Goal: Information Seeking & Learning: Learn about a topic

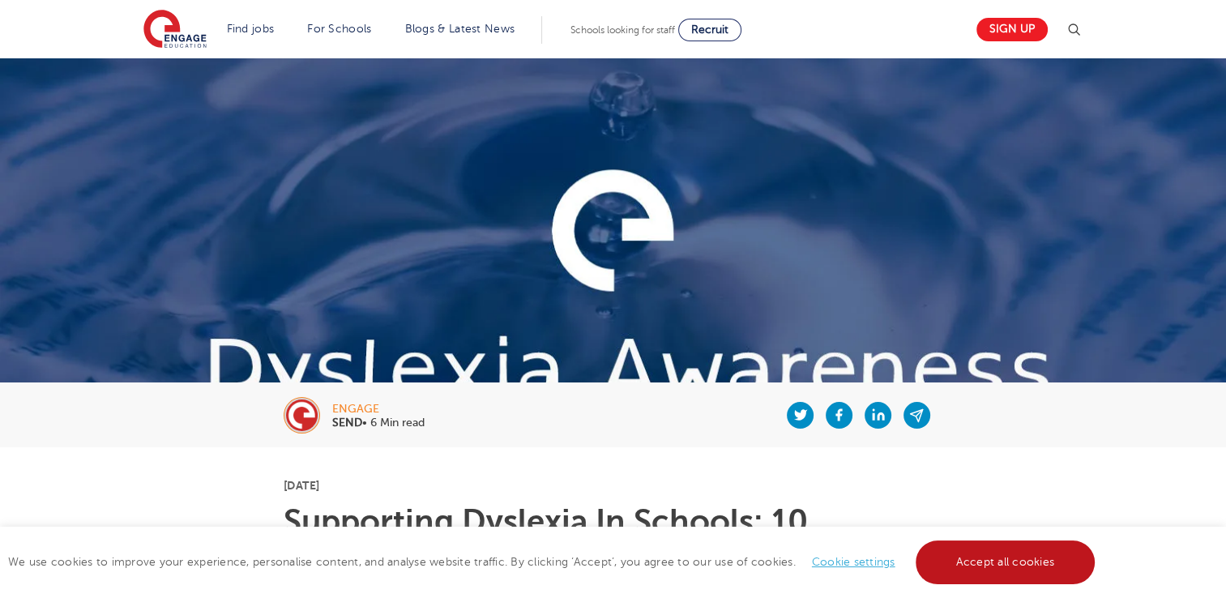
click at [1057, 559] on link "Accept all cookies" at bounding box center [1006, 563] width 180 height 44
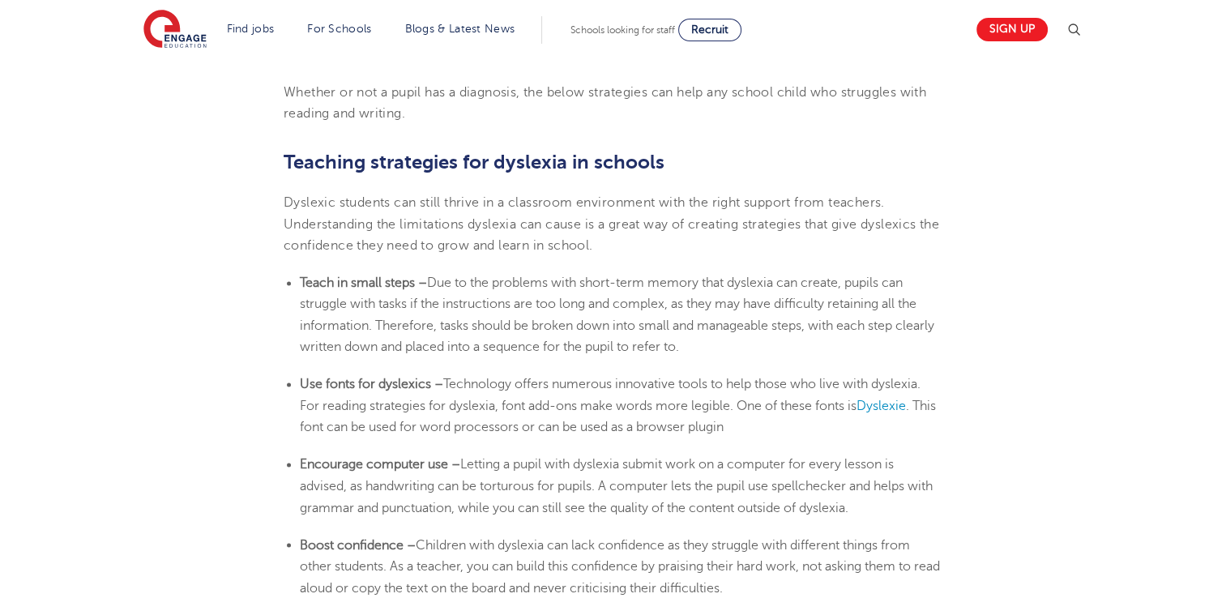
scroll to position [2592, 0]
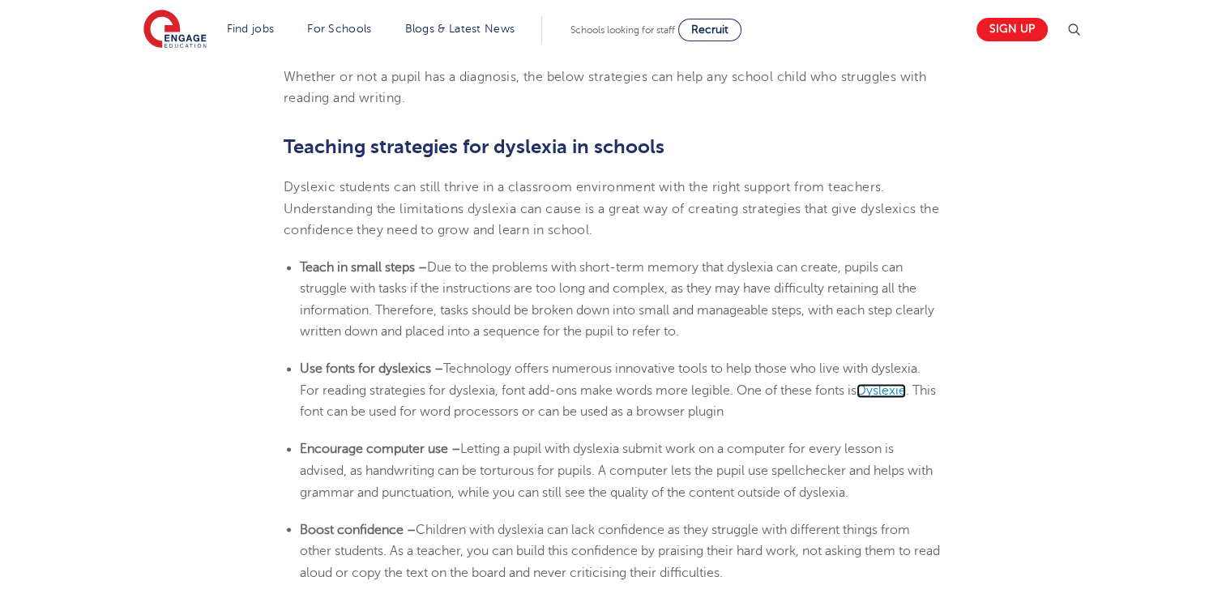
click at [900, 388] on span "Dyslexie" at bounding box center [881, 390] width 49 height 15
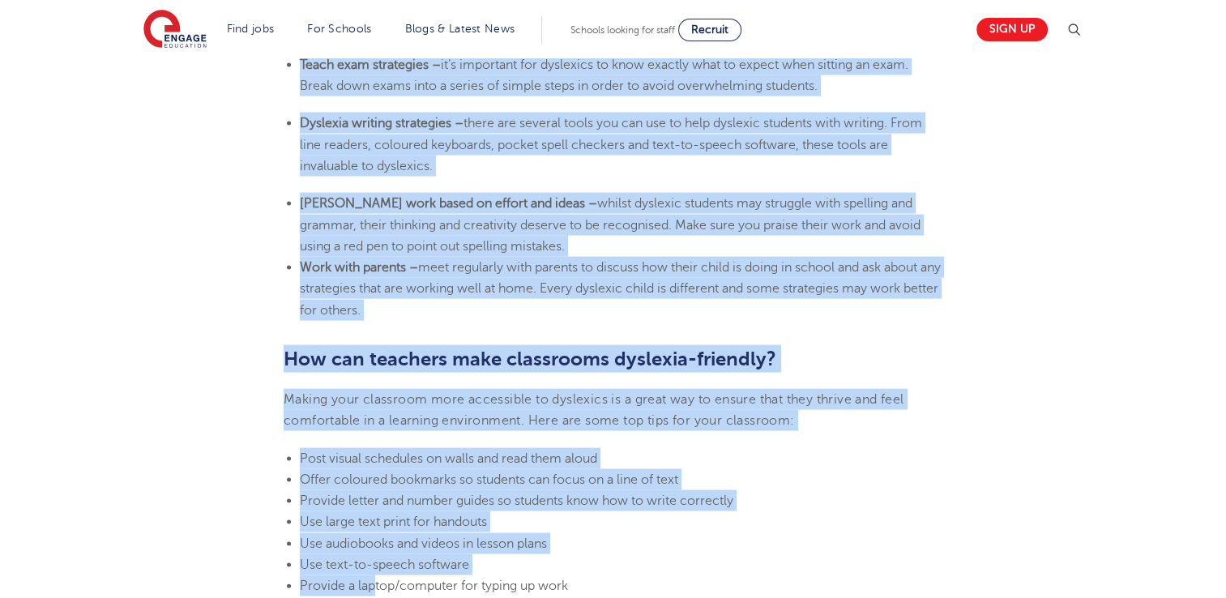
scroll to position [3313, 0]
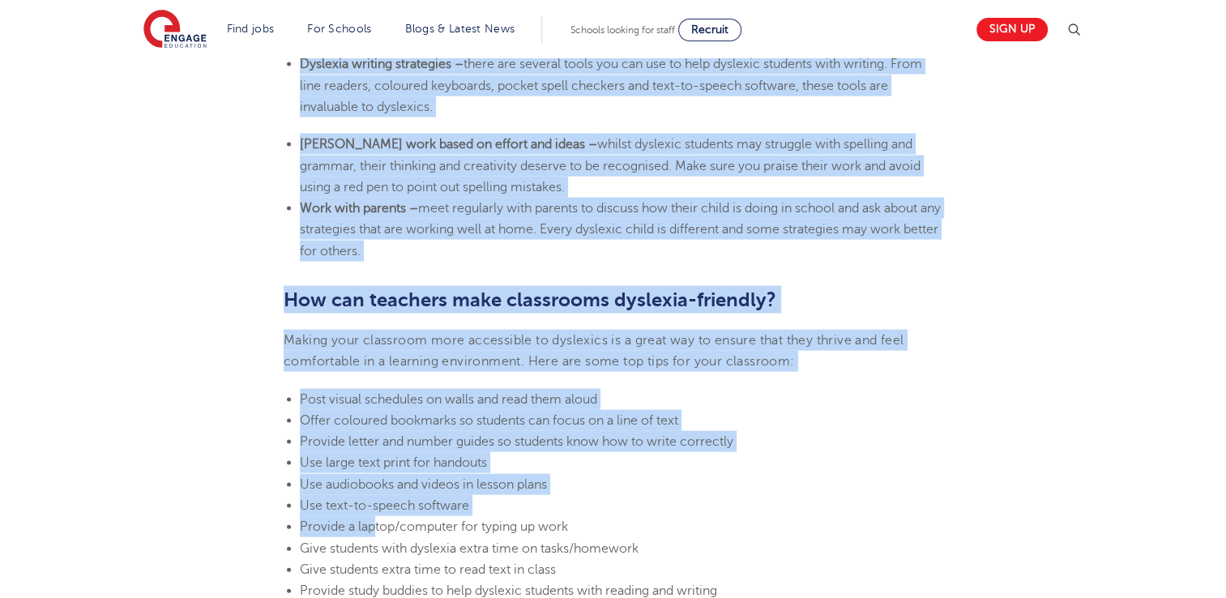
drag, startPoint x: 283, startPoint y: 144, endPoint x: 721, endPoint y: 252, distance: 451.5
copy section "Loremips dolorsitam con adipisci el seddoei Temporin utlabore etd magna aliqua …"
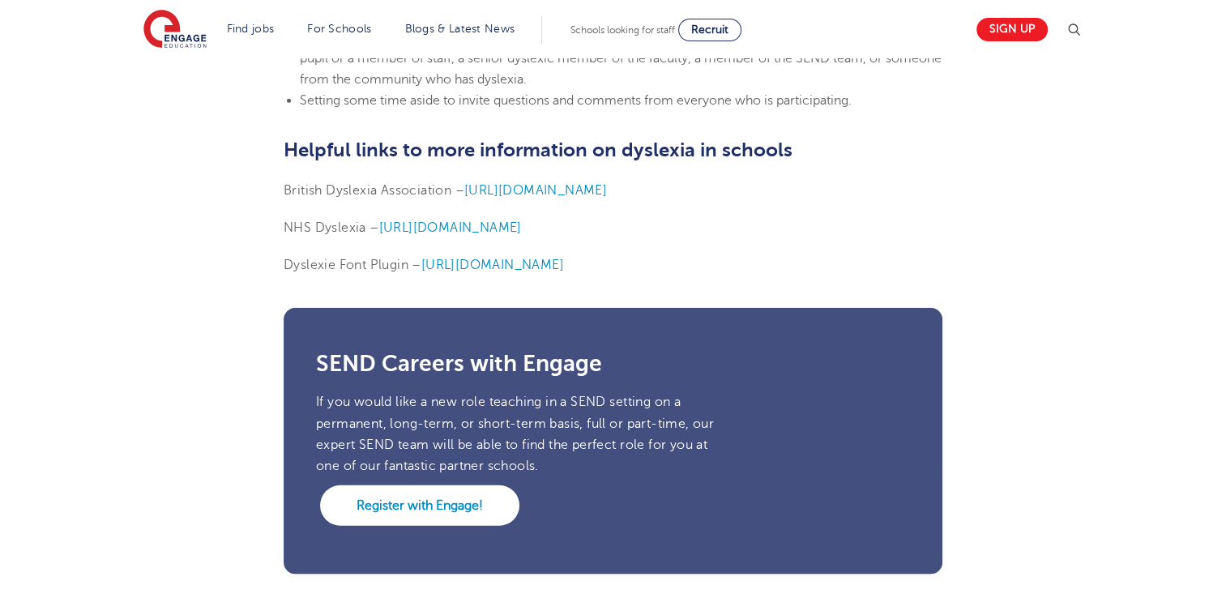
scroll to position [4111, 0]
